Goal: Information Seeking & Learning: Learn about a topic

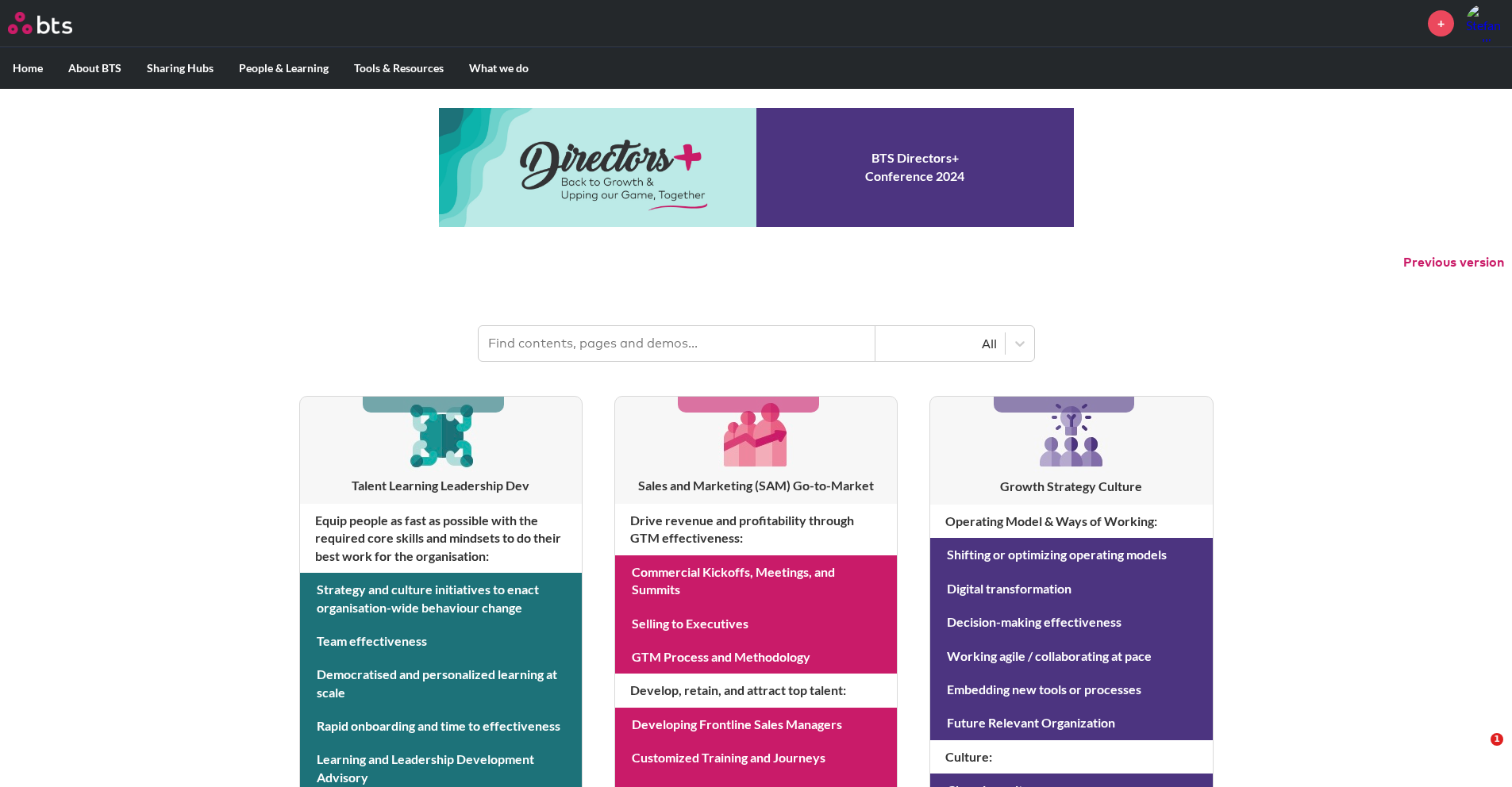
click at [733, 350] on input "text" at bounding box center [677, 344] width 397 height 35
type input "get togethers"
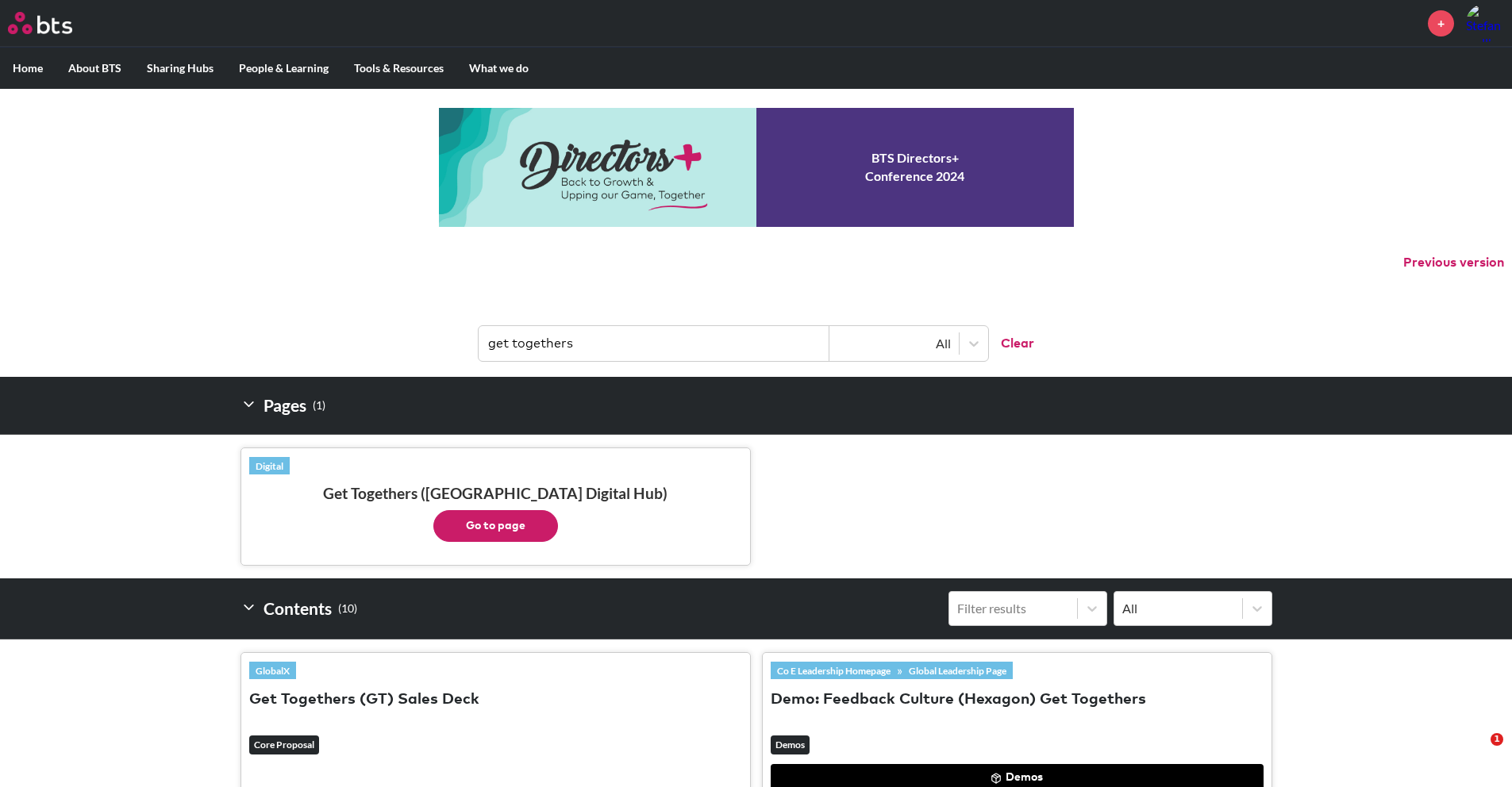
click at [543, 531] on button "Go to page" at bounding box center [496, 526] width 124 height 32
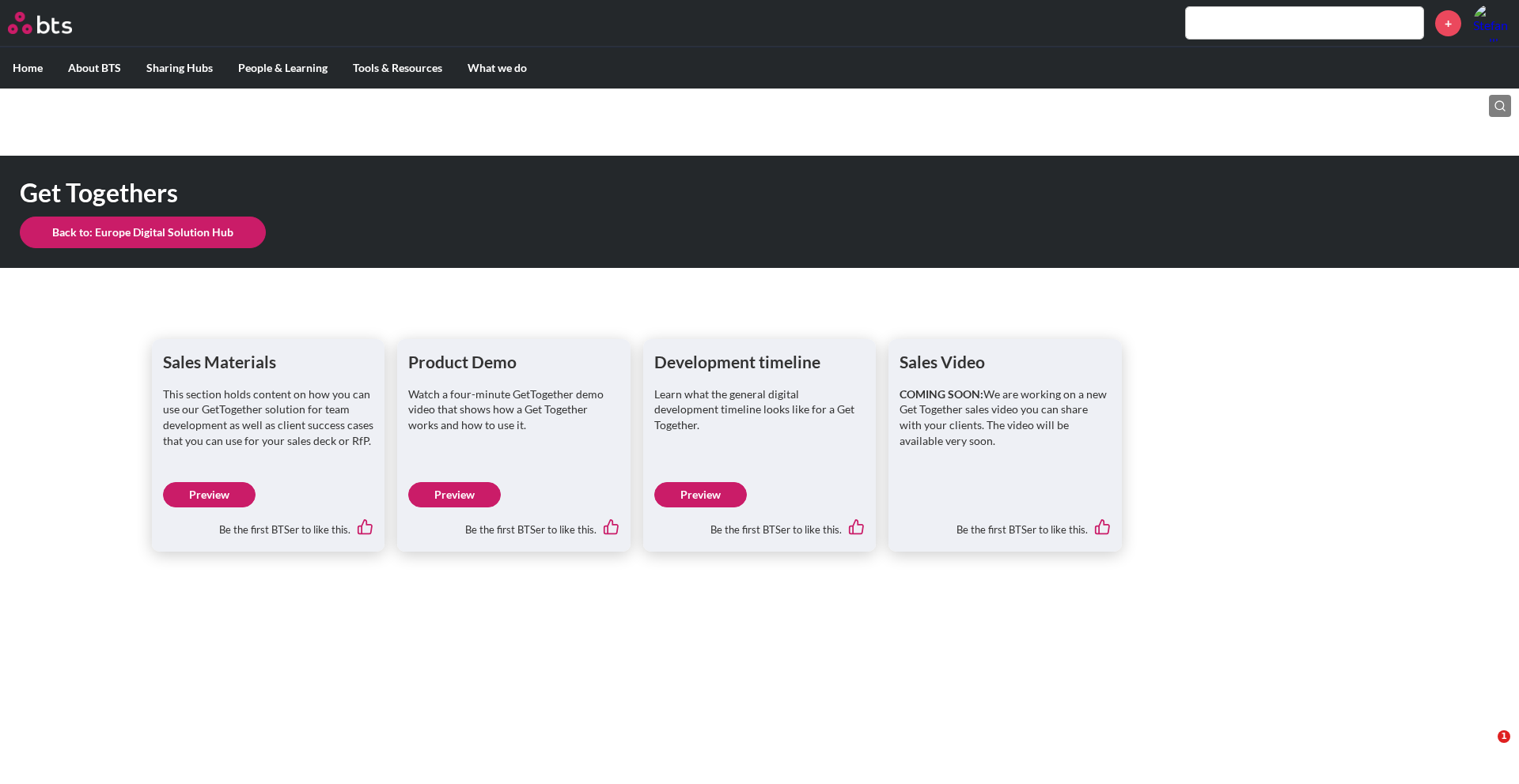
click at [220, 497] on link "Preview" at bounding box center [208, 494] width 92 height 25
